Goal: Task Accomplishment & Management: Complete application form

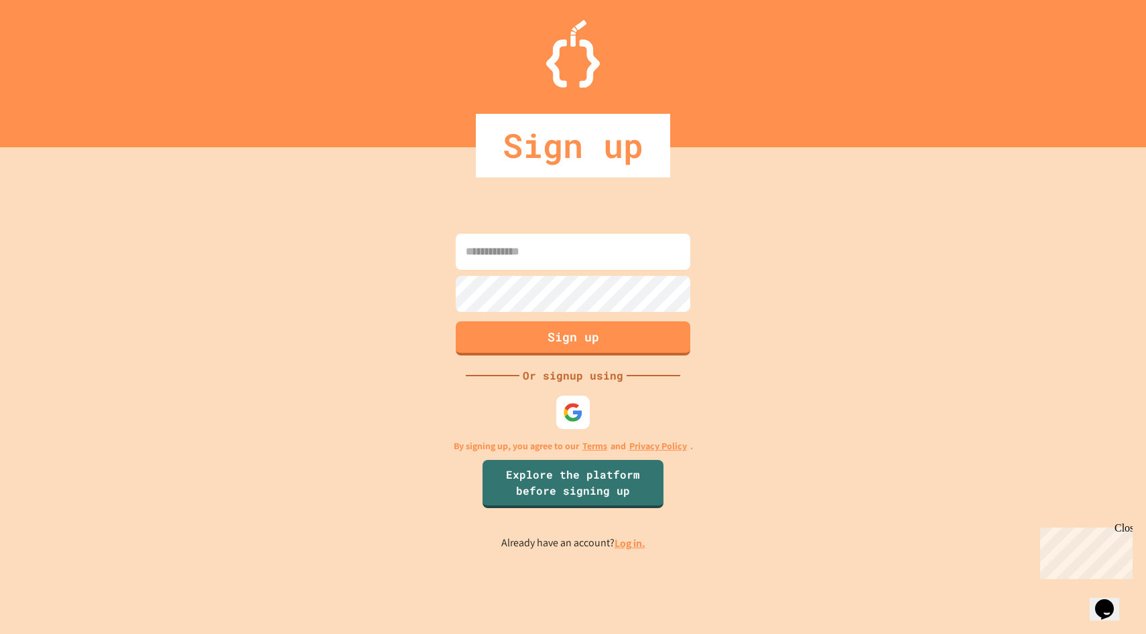
click at [513, 254] on input at bounding box center [573, 252] width 234 height 36
click at [580, 418] on img at bounding box center [573, 412] width 22 height 22
click at [574, 416] on img at bounding box center [573, 412] width 22 height 22
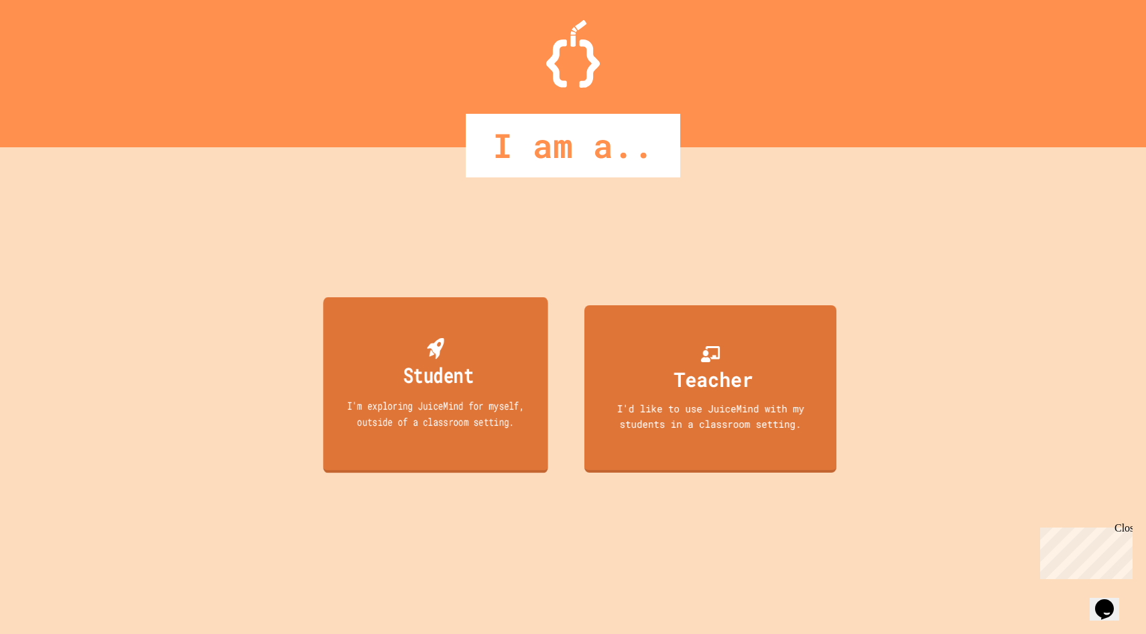
click at [498, 364] on div "Student I'm exploring JuiceMind for myself, outside of a classroom setting." at bounding box center [435, 385] width 224 height 176
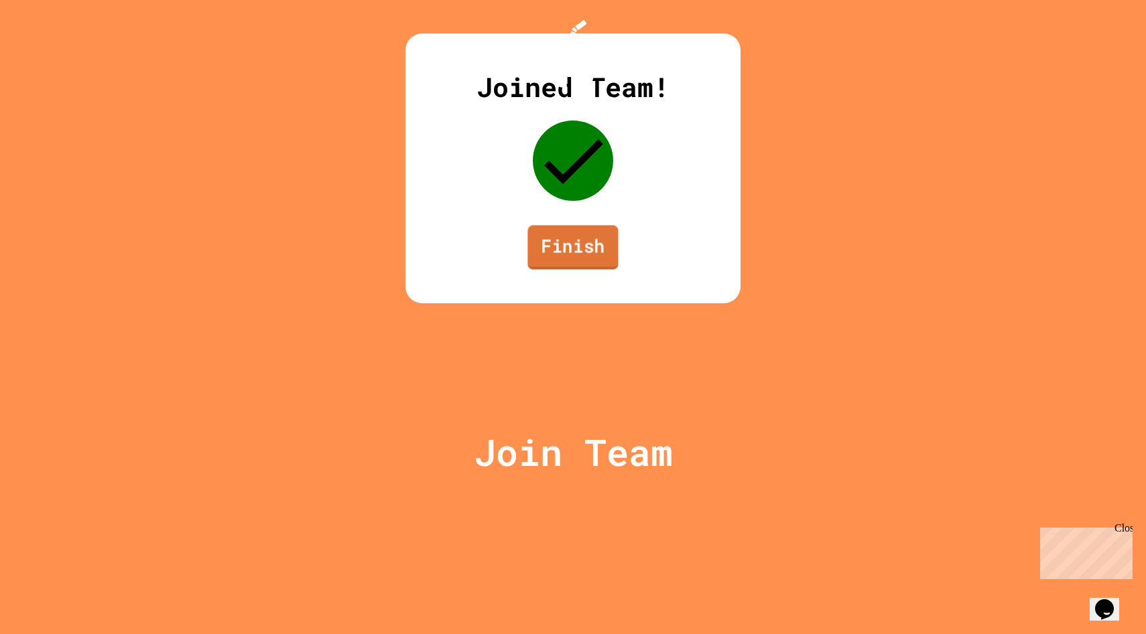
click at [582, 269] on link "Finish" at bounding box center [572, 247] width 90 height 44
